Goal: Navigation & Orientation: Go to known website

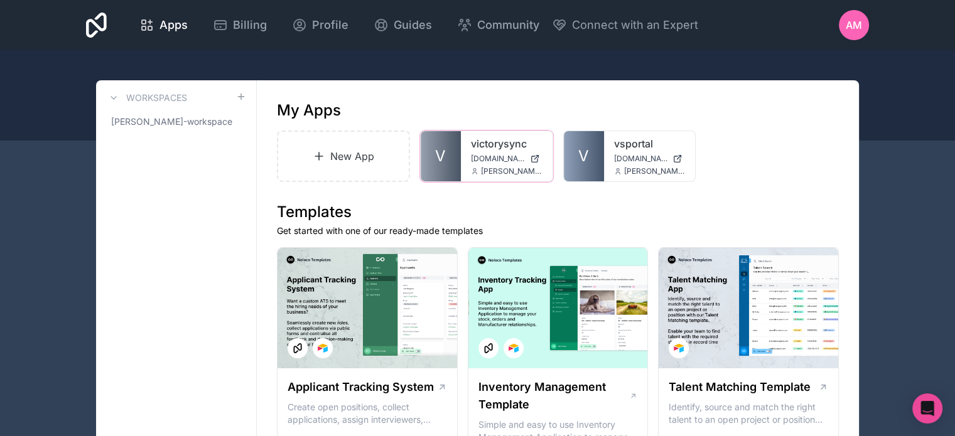
click at [479, 146] on link "victorysync" at bounding box center [507, 143] width 72 height 15
